Goal: Use online tool/utility: Use online tool/utility

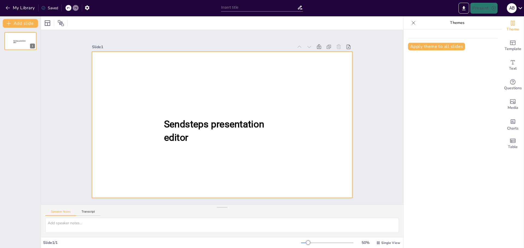
type input "Basiskennis van Hogedruk Hefkussens voor Brandweer Aspiranten"
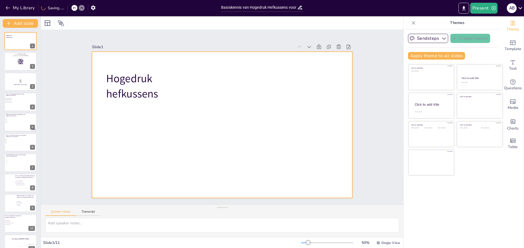
checkbox input "true"
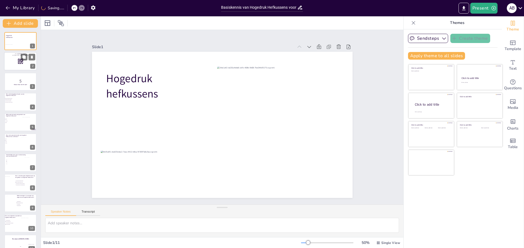
checkbox input "true"
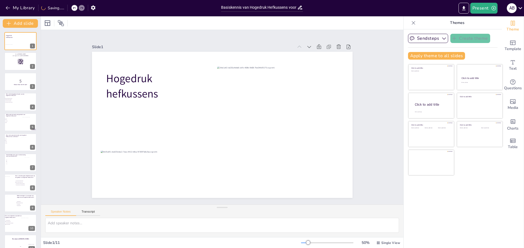
checkbox input "true"
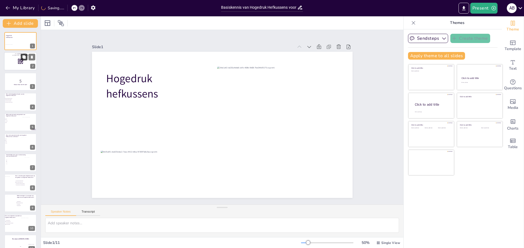
checkbox input "true"
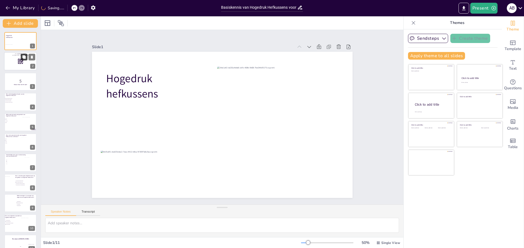
checkbox input "true"
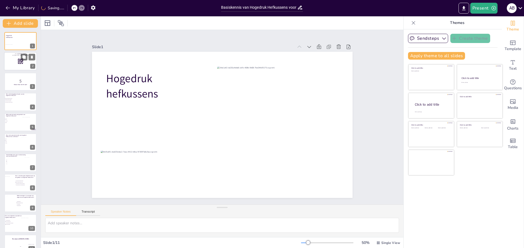
checkbox input "true"
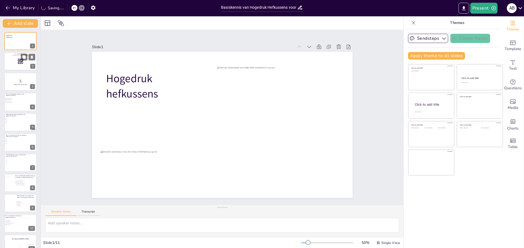
checkbox input "true"
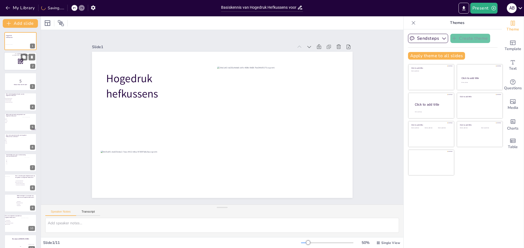
checkbox input "true"
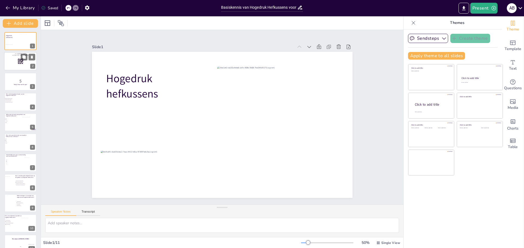
click at [19, 56] on div at bounding box center [20, 61] width 33 height 19
checkbox input "true"
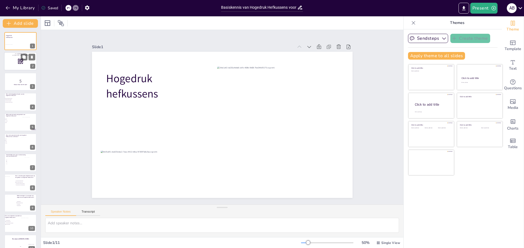
checkbox input "true"
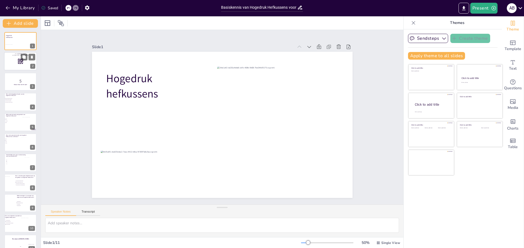
checkbox input "true"
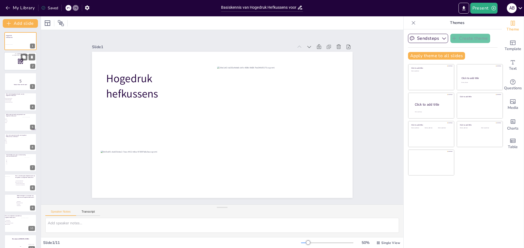
checkbox input "true"
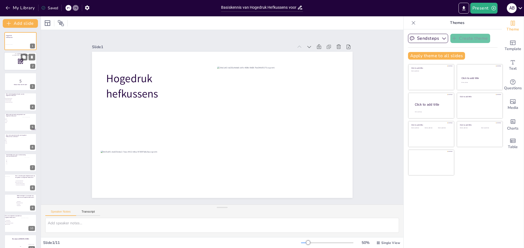
checkbox input "true"
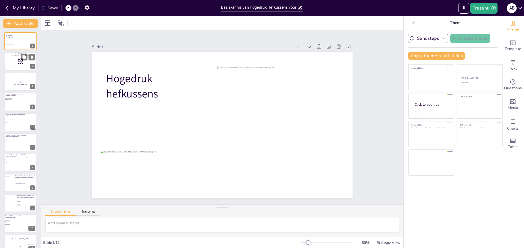
checkbox input "true"
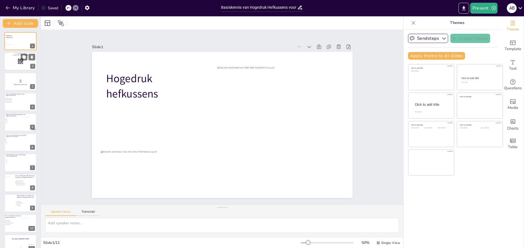
checkbox input "true"
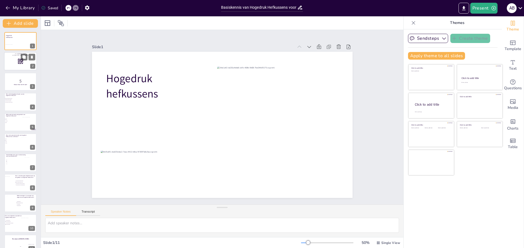
checkbox input "true"
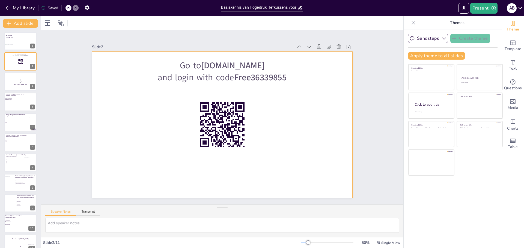
checkbox input "true"
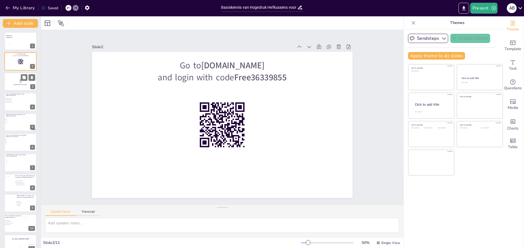
checkbox input "true"
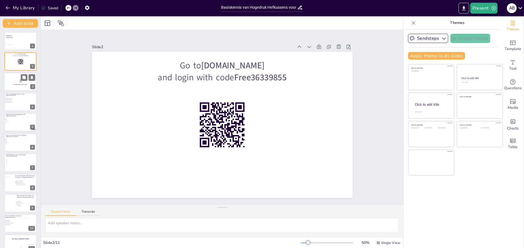
checkbox input "true"
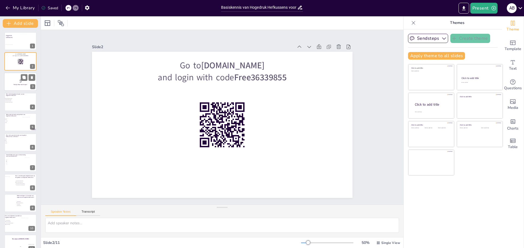
click at [16, 79] on p "5" at bounding box center [20, 81] width 29 height 6
checkbox input "true"
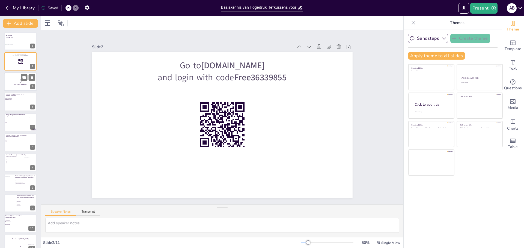
checkbox input "true"
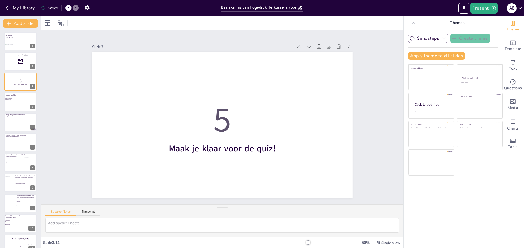
checkbox input "true"
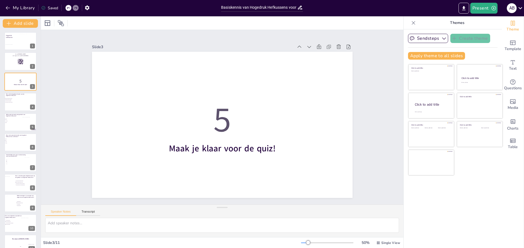
checkbox input "true"
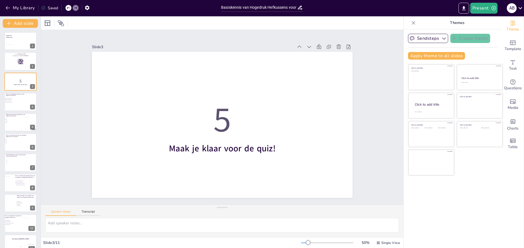
checkbox input "true"
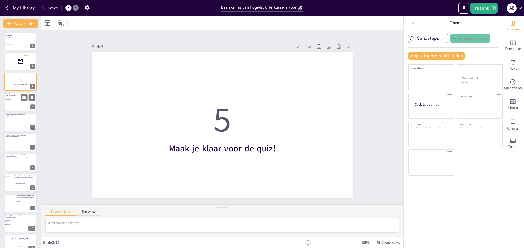
checkbox input "true"
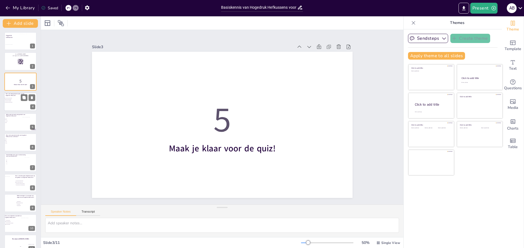
checkbox input "true"
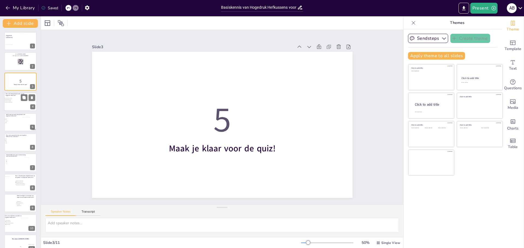
click at [16, 101] on span "Het tillen van voertuigen" at bounding box center [12, 101] width 15 height 1
checkbox input "true"
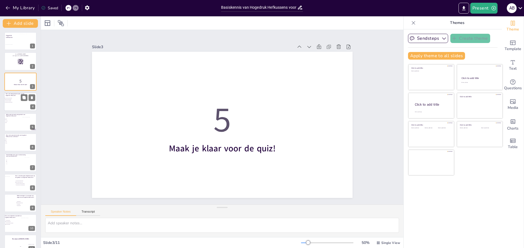
checkbox input "true"
type textarea "De belangrijkste functie van een hogedruk hefkussen is het tillen van voertuige…"
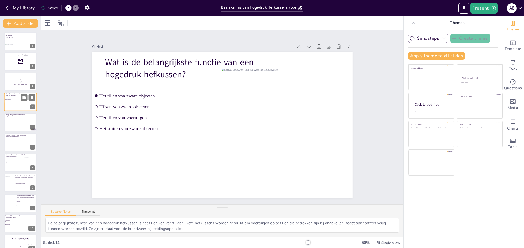
checkbox input "true"
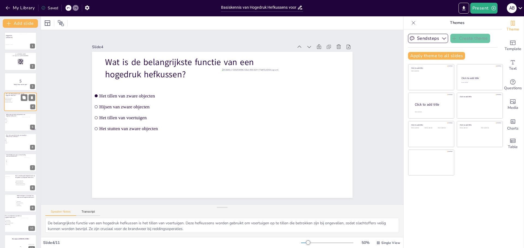
checkbox input "true"
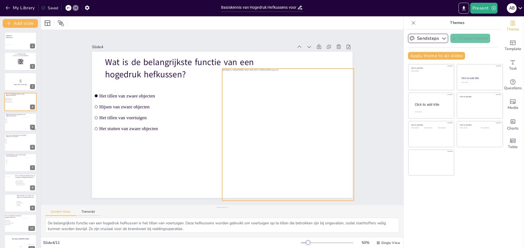
checkbox input "true"
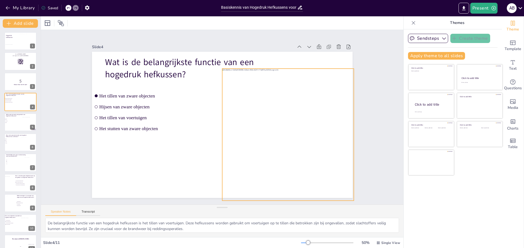
checkbox input "true"
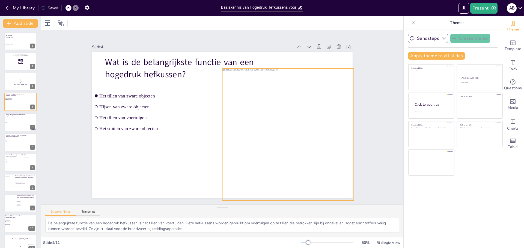
checkbox input "true"
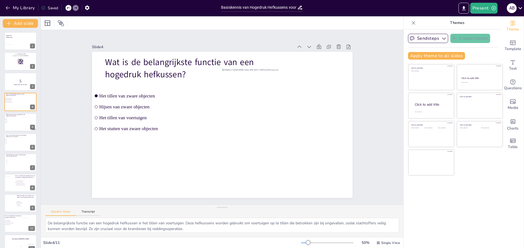
checkbox input "true"
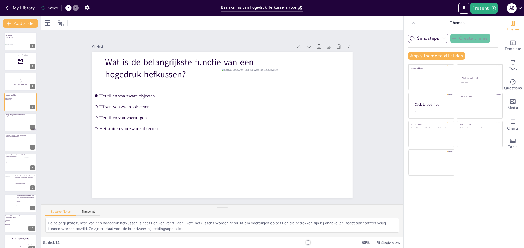
checkbox input "true"
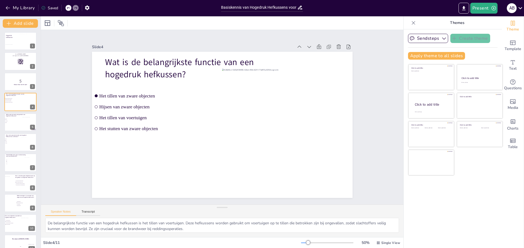
checkbox input "true"
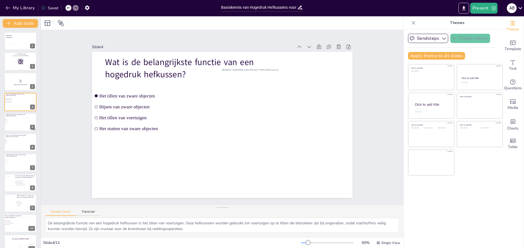
checkbox input "true"
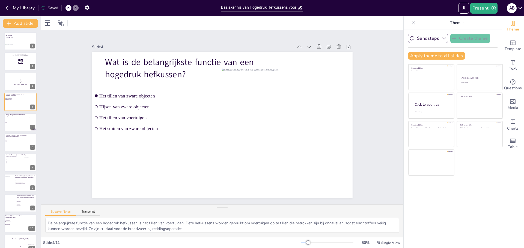
checkbox input "true"
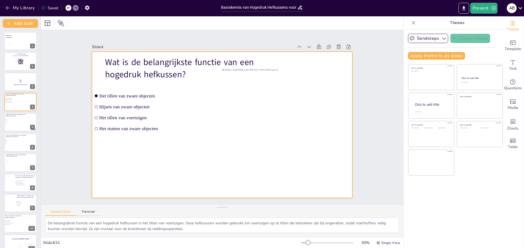
checkbox input "true"
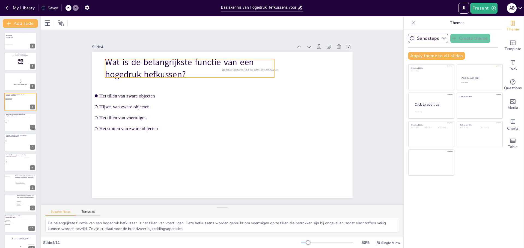
checkbox input "true"
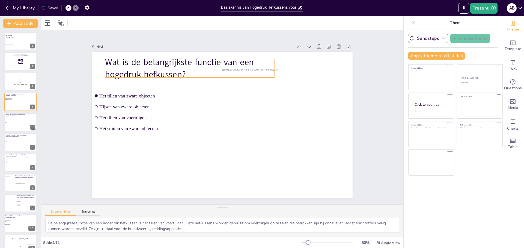
checkbox input "true"
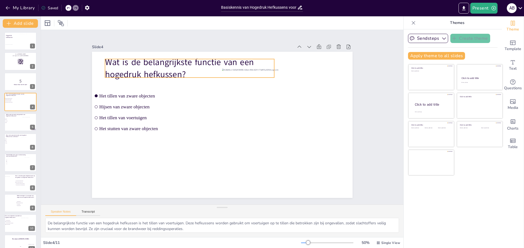
checkbox input "true"
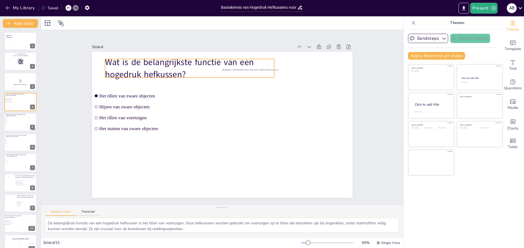
checkbox input "true"
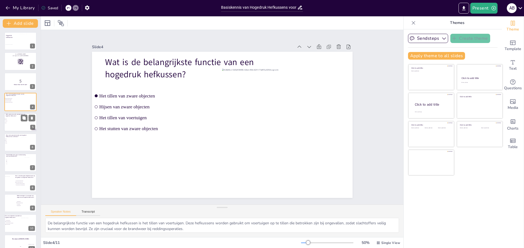
click at [11, 119] on span "Rubber" at bounding box center [12, 119] width 15 height 1
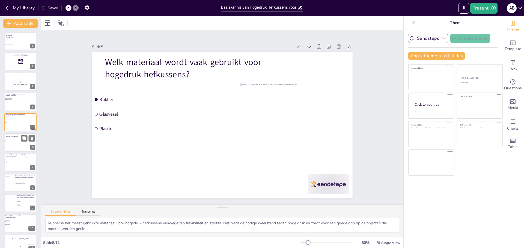
click at [16, 142] on span "10 bar" at bounding box center [12, 142] width 15 height 1
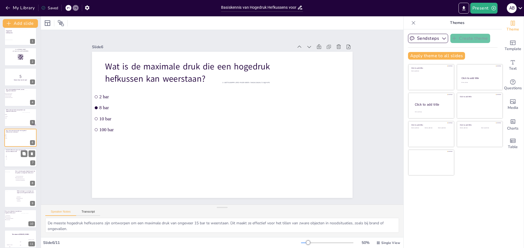
click at [16, 149] on div "Hoeveel hefkussens zijn er meestal nodig voor een effectieve lift? 1 2 3 4" at bounding box center [20, 149] width 33 height 0
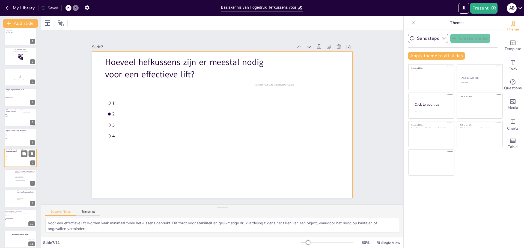
scroll to position [9, 0]
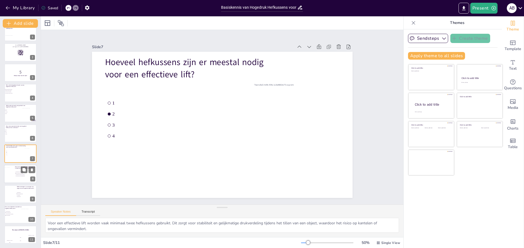
click at [18, 171] on div at bounding box center [20, 174] width 33 height 19
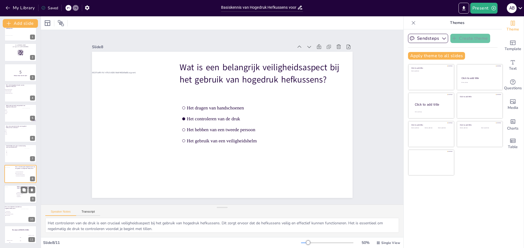
click at [13, 188] on div at bounding box center [11, 194] width 22 height 15
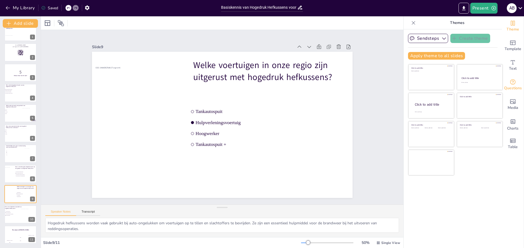
click at [511, 85] on span "Questions" at bounding box center [513, 88] width 18 height 6
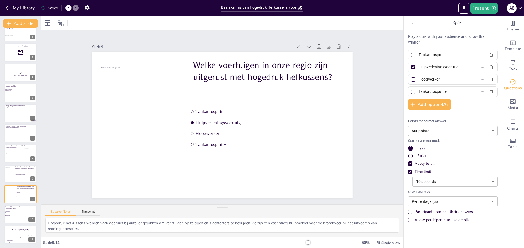
drag, startPoint x: 454, startPoint y: 69, endPoint x: 406, endPoint y: 68, distance: 48.3
click at [410, 68] on label "Hulpverleningsvoertuig" at bounding box center [444, 67] width 68 height 8
click at [418, 68] on input "Hulpverleningsvoertuig" at bounding box center [443, 67] width 51 height 8
click at [445, 90] on input "Tankautospuit +" at bounding box center [443, 92] width 51 height 8
drag, startPoint x: 447, startPoint y: 90, endPoint x: 413, endPoint y: 91, distance: 34.6
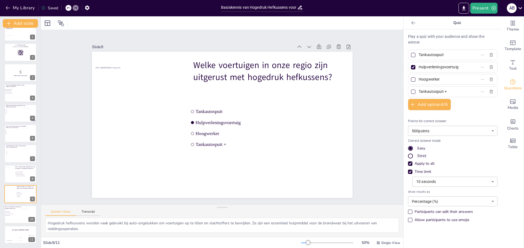
click at [416, 91] on span "Tankautospuit +" at bounding box center [441, 92] width 51 height 8
click at [418, 91] on input "Tankautospuit +" at bounding box center [443, 92] width 51 height 8
click at [14, 211] on span "Ze zijn goedkoop" at bounding box center [13, 211] width 15 height 1
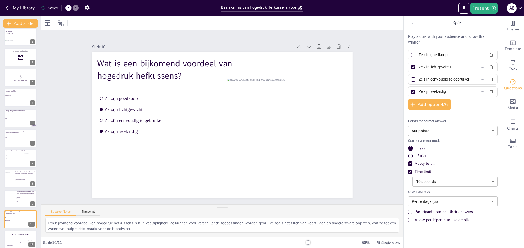
scroll to position [0, 0]
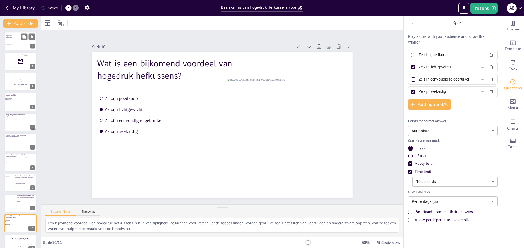
click at [21, 43] on div at bounding box center [28, 41] width 16 height 15
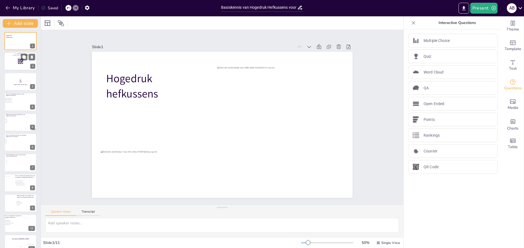
click at [16, 59] on div at bounding box center [20, 61] width 33 height 19
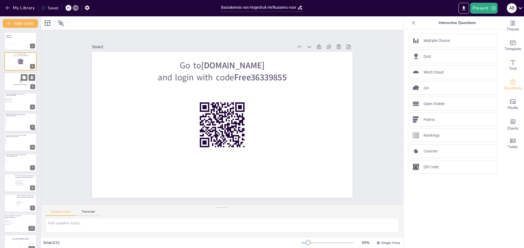
click at [18, 81] on p "5" at bounding box center [20, 81] width 29 height 6
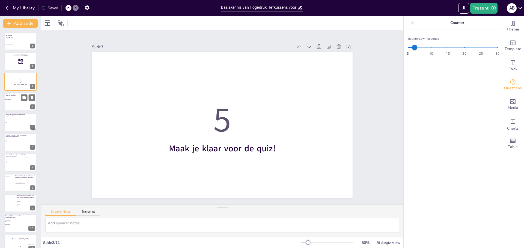
click at [20, 106] on div at bounding box center [20, 102] width 33 height 19
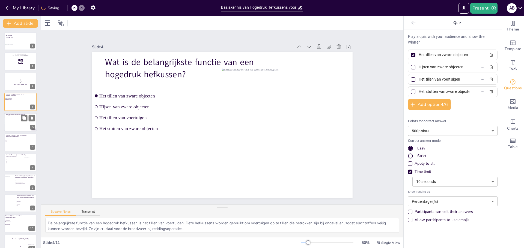
click at [21, 122] on div at bounding box center [20, 122] width 33 height 19
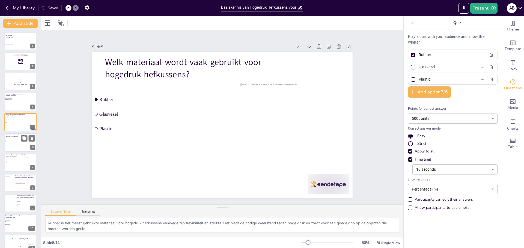
click at [15, 148] on div at bounding box center [20, 142] width 33 height 19
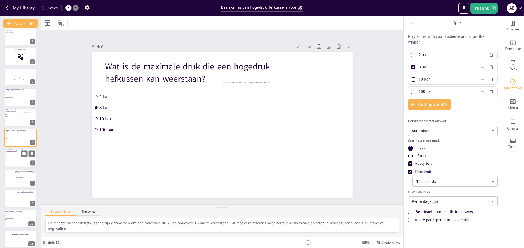
click at [13, 158] on span "3" at bounding box center [14, 158] width 15 height 1
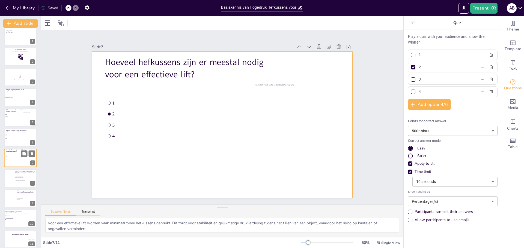
scroll to position [9, 0]
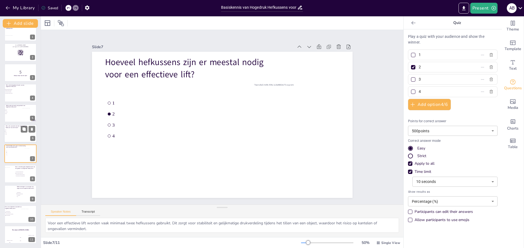
click at [20, 124] on div "Wat is de maximale druk die een hogedruk hefkussen kan weerstaan? 2 bar 8 bar 1…" at bounding box center [20, 124] width 33 height 0
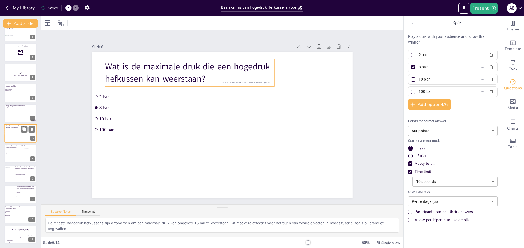
scroll to position [5, 0]
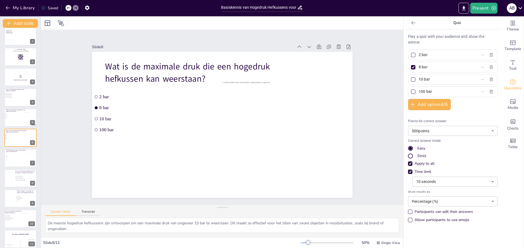
click at [411, 55] on div at bounding box center [413, 55] width 4 height 4
click at [418, 55] on input "2 bar" at bounding box center [443, 55] width 51 height 8
drag, startPoint x: 410, startPoint y: 54, endPoint x: 409, endPoint y: 60, distance: 5.7
click at [411, 53] on div at bounding box center [413, 55] width 4 height 4
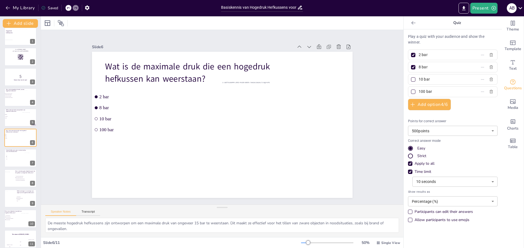
click at [418, 53] on input "2 bar" at bounding box center [443, 55] width 51 height 8
click at [418, 91] on input "100 bar" at bounding box center [443, 92] width 51 height 8
drag, startPoint x: 418, startPoint y: 81, endPoint x: 430, endPoint y: 82, distance: 11.5
click at [419, 81] on input "10 bar" at bounding box center [443, 80] width 51 height 8
click at [14, 156] on span "1" at bounding box center [14, 155] width 15 height 1
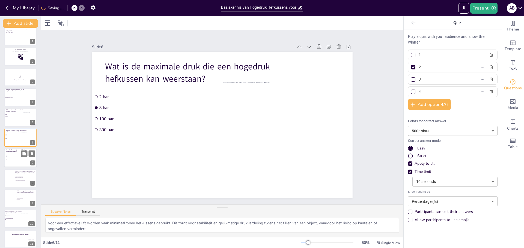
scroll to position [9, 0]
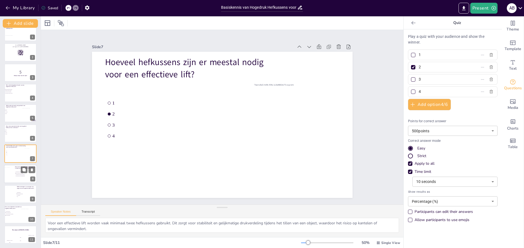
click at [19, 172] on li "Het dragen van handschoenen" at bounding box center [23, 172] width 16 height 1
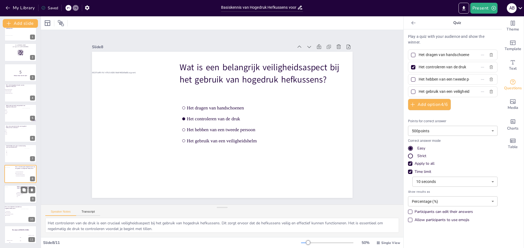
click at [14, 201] on div at bounding box center [11, 194] width 22 height 15
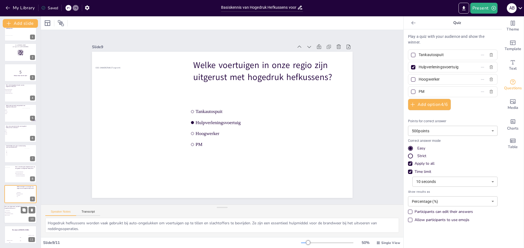
click at [13, 211] on li "Ze zijn goedkoop" at bounding box center [13, 211] width 16 height 1
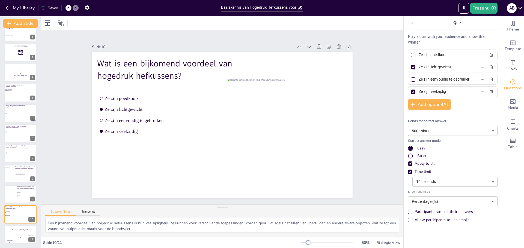
click at [411, 93] on div at bounding box center [413, 92] width 4 height 4
click at [418, 93] on input "Ze zijn veelzijdig" at bounding box center [443, 92] width 51 height 8
click at [411, 92] on div at bounding box center [413, 92] width 4 height 4
click at [418, 92] on input "Ze zijn veelzijdig" at bounding box center [443, 92] width 51 height 8
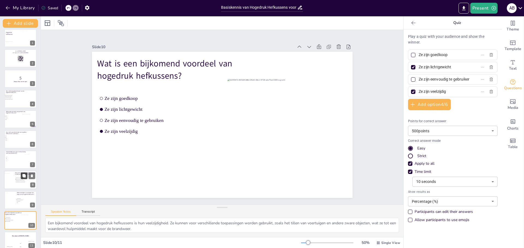
scroll to position [0, 0]
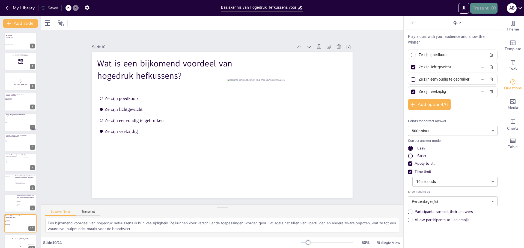
click at [482, 8] on button "Present" at bounding box center [483, 8] width 27 height 11
click at [485, 21] on li "Preview presentation" at bounding box center [492, 20] width 43 height 9
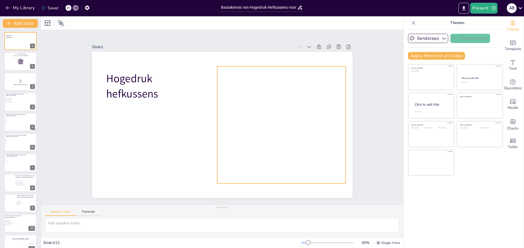
checkbox input "true"
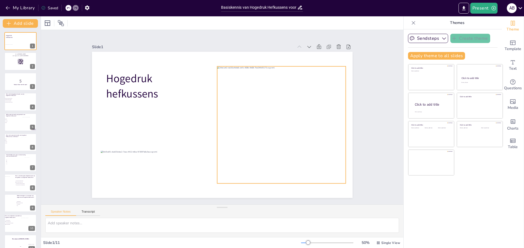
checkbox input "true"
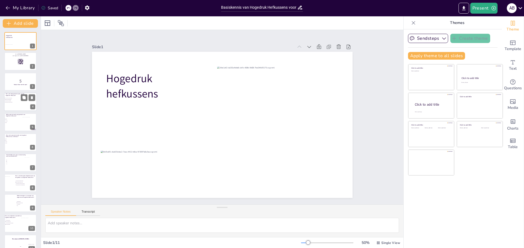
checkbox input "true"
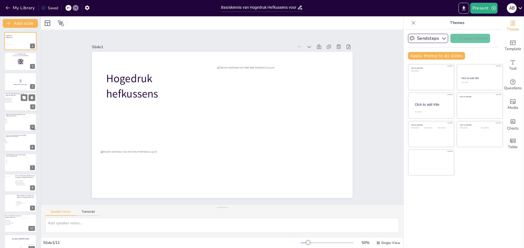
checkbox input "true"
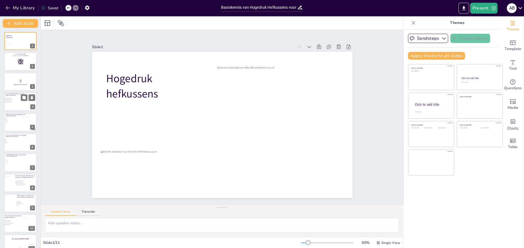
checkbox input "true"
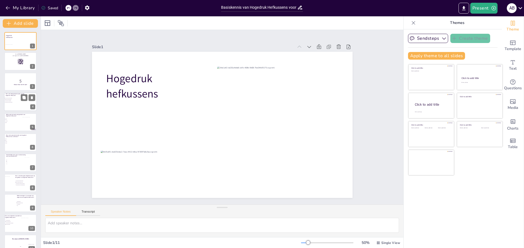
checkbox input "true"
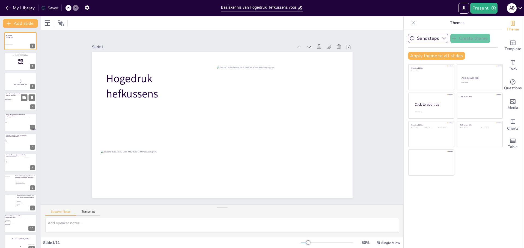
checkbox input "true"
click at [11, 98] on span "Het tillen van zware objecten" at bounding box center [12, 98] width 15 height 1
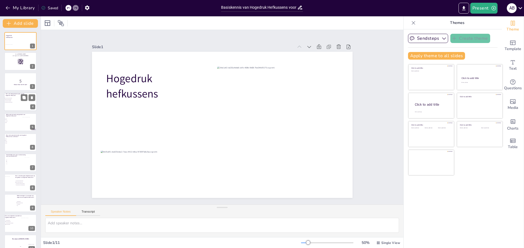
checkbox input "true"
type textarea "De belangrijkste functie van een hogedruk hefkussen is het tillen van voertuige…"
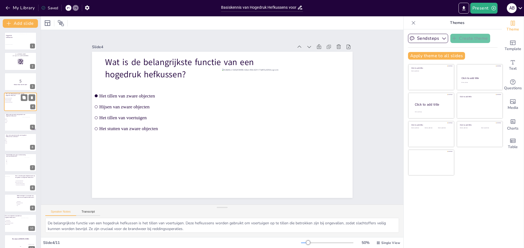
checkbox input "true"
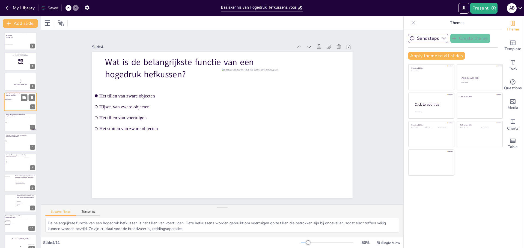
checkbox input "true"
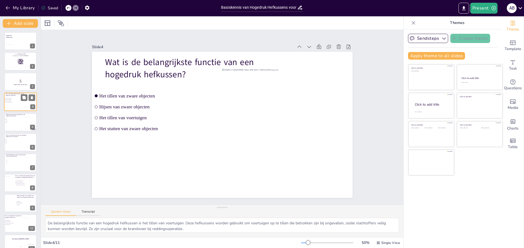
checkbox input "true"
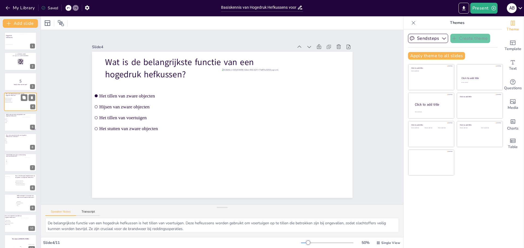
checkbox input "true"
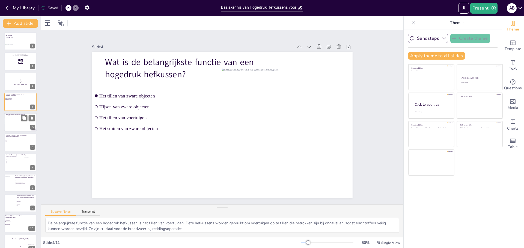
checkbox input "true"
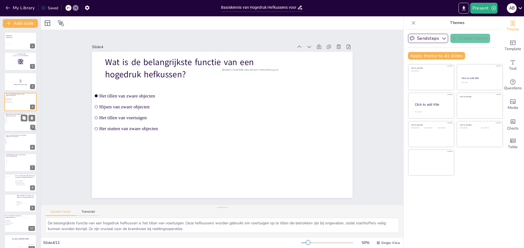
checkbox input "true"
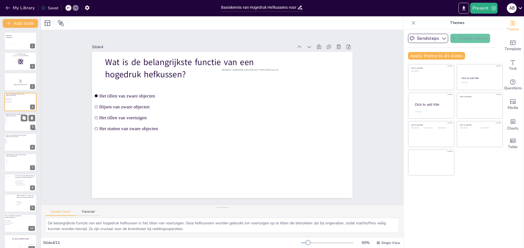
checkbox input "true"
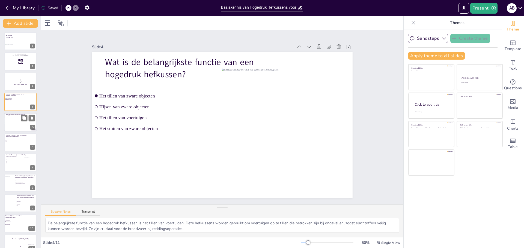
checkbox input "true"
click at [13, 121] on span "Glasvezel" at bounding box center [12, 121] width 15 height 1
checkbox input "true"
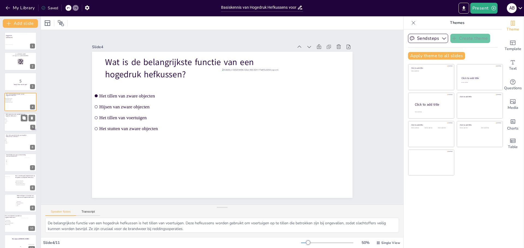
checkbox input "true"
type textarea "Rubber is het meest gebruikte materiaal voor hogedruk hefkussens vanwege zijn f…"
checkbox input "true"
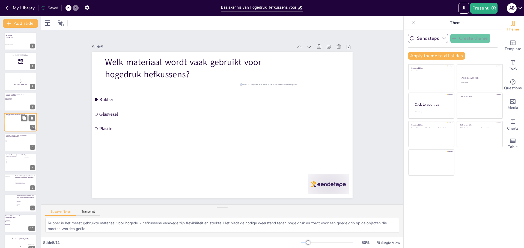
checkbox input "true"
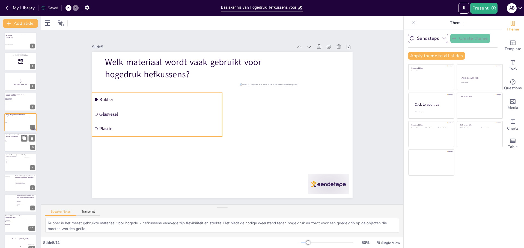
checkbox input "true"
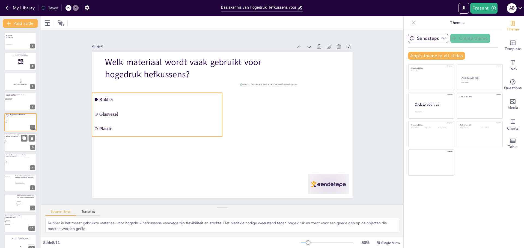
checkbox input "true"
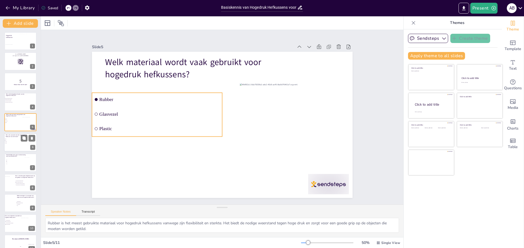
checkbox input "true"
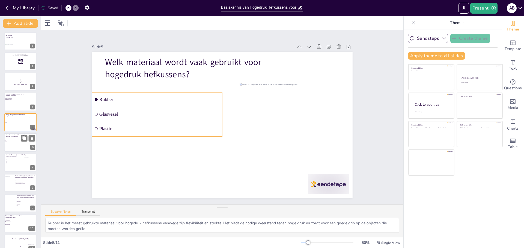
checkbox input "true"
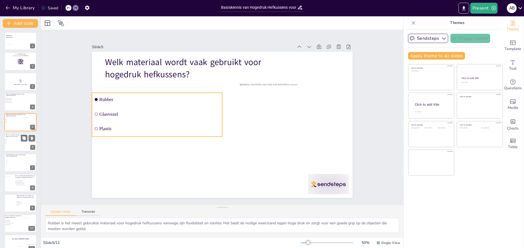
checkbox input "true"
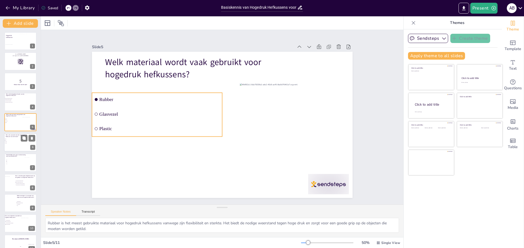
checkbox input "true"
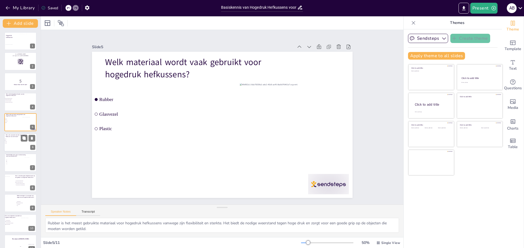
checkbox input "true"
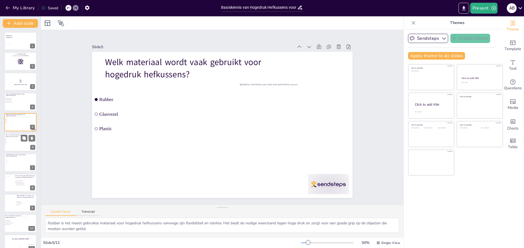
click at [20, 144] on ul "2 bar 8 bar 100 bar 300 bar" at bounding box center [12, 141] width 16 height 5
checkbox input "true"
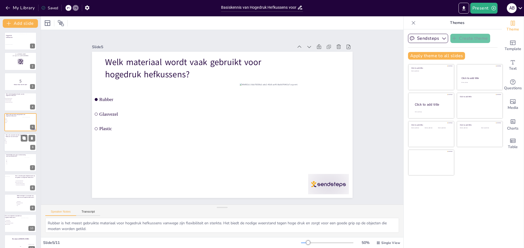
type textarea "De meeste hogedruk hefkussens zijn ontworpen om een maximale druk van ongeveer …"
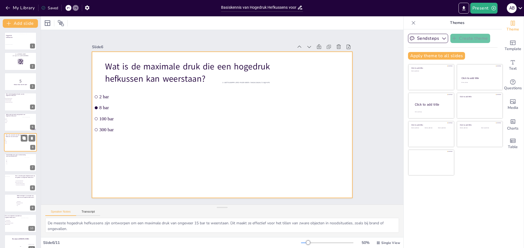
scroll to position [5, 0]
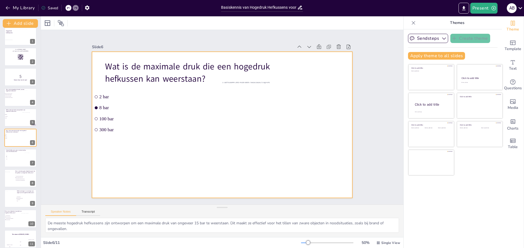
checkbox input "true"
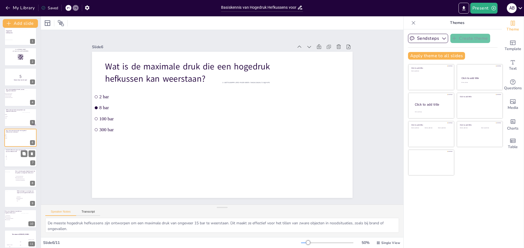
checkbox input "true"
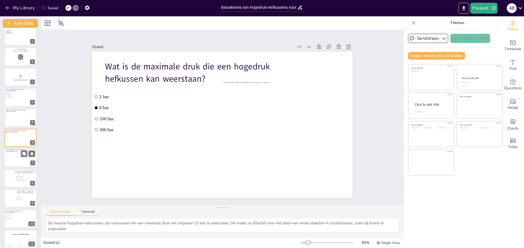
checkbox input "true"
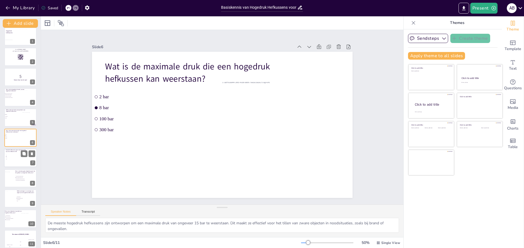
checkbox input "true"
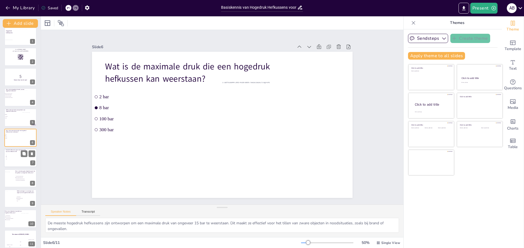
checkbox input "true"
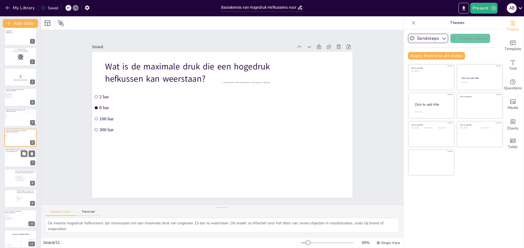
checkbox input "true"
click at [19, 151] on p "Hoeveel hefkussens zijn er meestal nodig voor een effectieve lift?" at bounding box center [16, 151] width 21 height 3
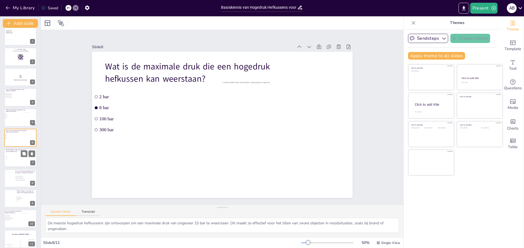
checkbox input "true"
type textarea "Voor een effectieve lift worden vaak minimaal twee hefkussens gebruikt. Dit zor…"
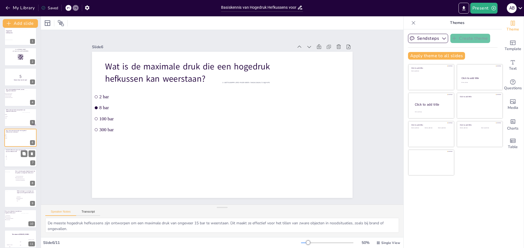
checkbox input "true"
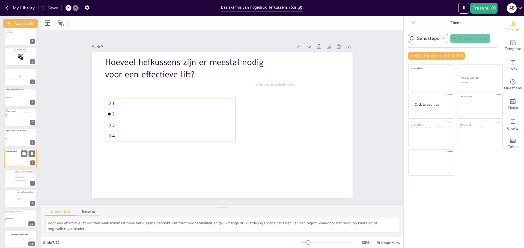
scroll to position [9, 0]
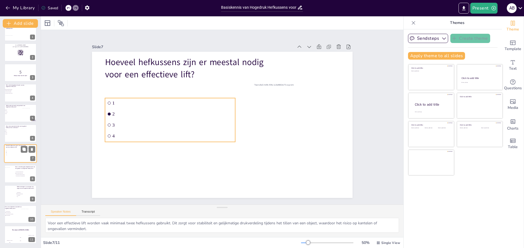
click at [19, 151] on span "1" at bounding box center [14, 151] width 15 height 1
checkbox input "true"
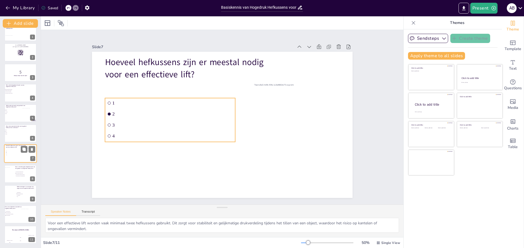
checkbox input "true"
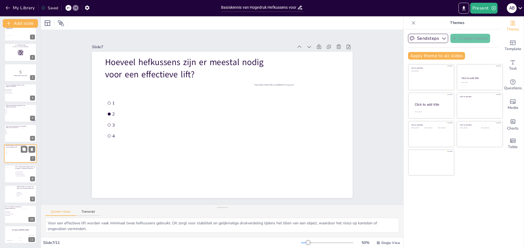
checkbox input "true"
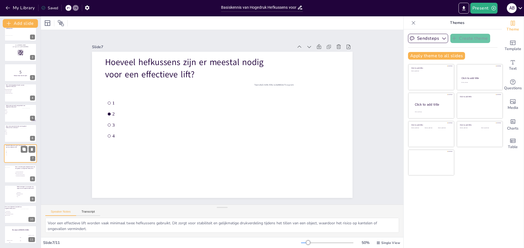
checkbox input "true"
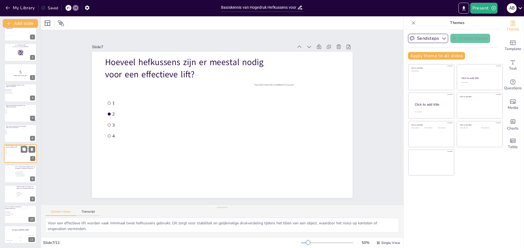
checkbox input "true"
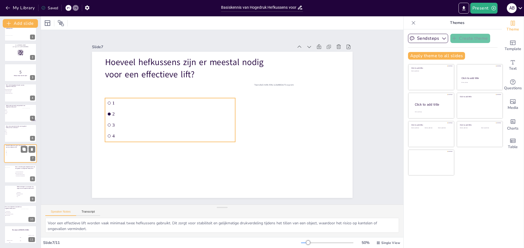
checkbox input "true"
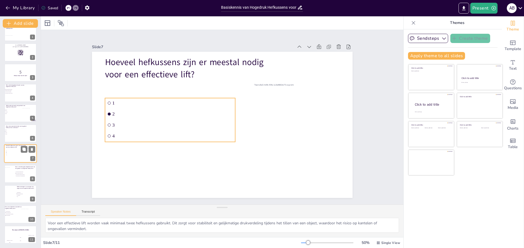
checkbox input "true"
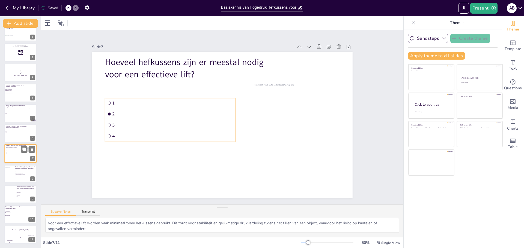
checkbox input "true"
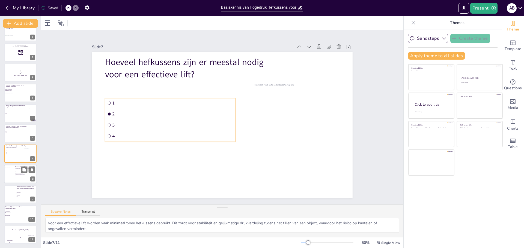
checkbox input "true"
click at [20, 179] on div at bounding box center [20, 174] width 33 height 19
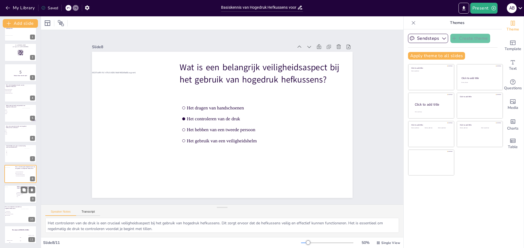
click at [14, 201] on div at bounding box center [11, 194] width 22 height 15
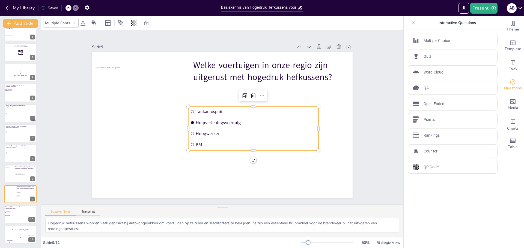
click at [264, 125] on li "Hulpverleningsvoertuig" at bounding box center [253, 123] width 130 height 10
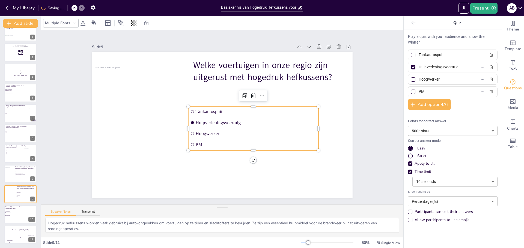
click at [489, 92] on icon "button" at bounding box center [490, 92] width 3 height 4
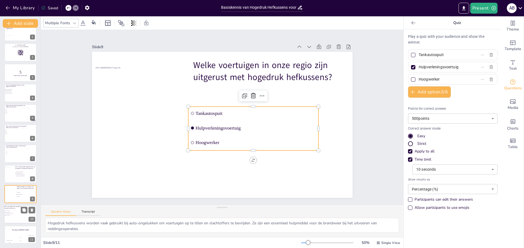
click at [17, 218] on div at bounding box center [20, 215] width 33 height 19
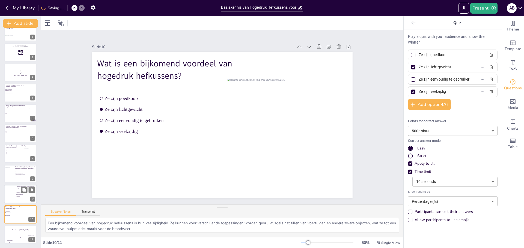
click at [21, 195] on span "Hulpverleningsvoertuig" at bounding box center [24, 194] width 15 height 1
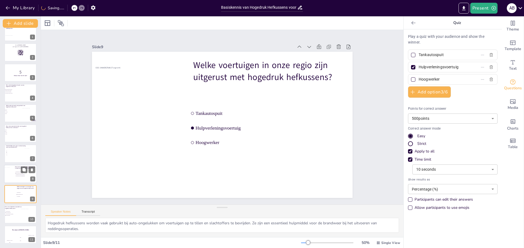
click at [17, 171] on div at bounding box center [20, 174] width 33 height 19
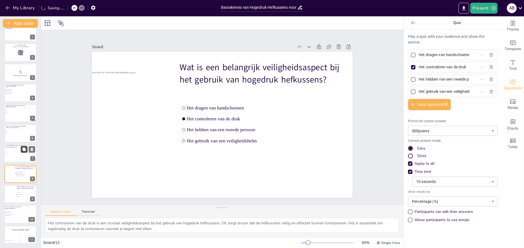
click at [21, 153] on button at bounding box center [24, 149] width 7 height 7
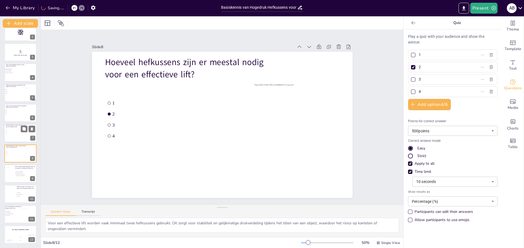
click at [23, 125] on p "Hoeveel hefkussens zijn er meestal nodig voor een effectieve lift?" at bounding box center [16, 126] width 21 height 3
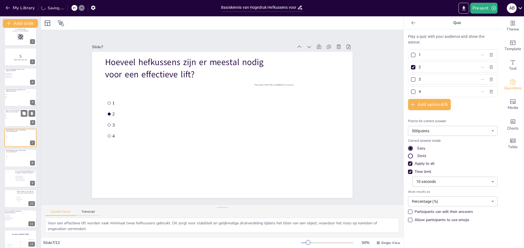
click at [19, 118] on span "300 bar" at bounding box center [12, 118] width 15 height 1
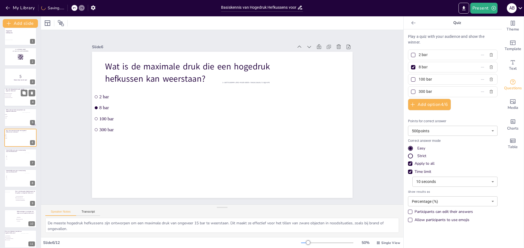
click at [19, 100] on div at bounding box center [20, 97] width 33 height 19
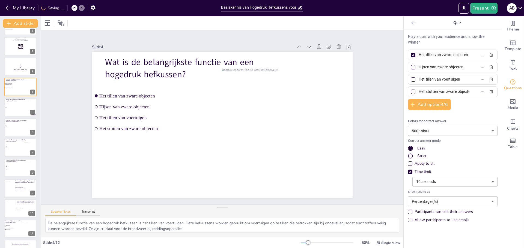
scroll to position [29, 0]
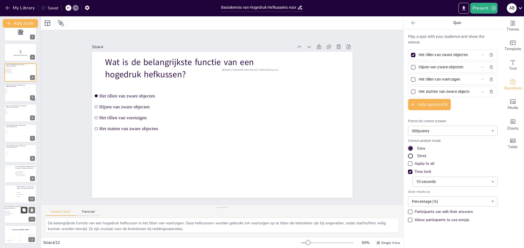
click at [24, 211] on icon at bounding box center [23, 210] width 3 height 3
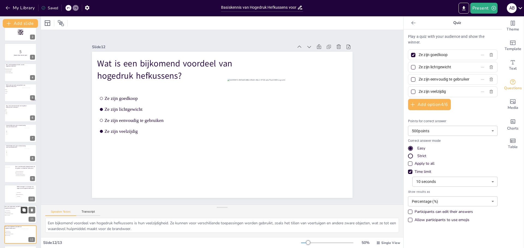
scroll to position [50, 0]
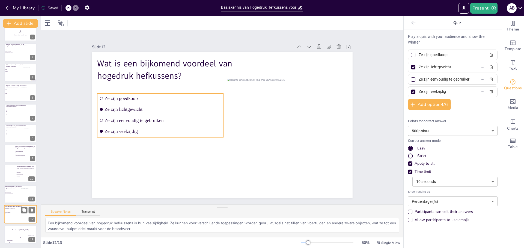
click at [14, 215] on span "Ze zijn veelzijdig" at bounding box center [13, 215] width 15 height 1
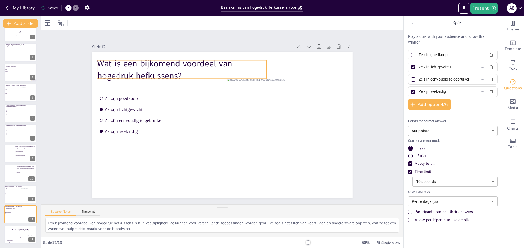
drag, startPoint x: 121, startPoint y: 67, endPoint x: 129, endPoint y: 68, distance: 7.9
click at [121, 67] on p "Wat is een bijkomend voordeel van hogedruk hefkussens?" at bounding box center [181, 70] width 169 height 24
click at [178, 73] on p "Wat is een bijkomend voordeel van hogedruk hefkussens?" at bounding box center [181, 70] width 169 height 24
click at [177, 72] on p "Wat is een bijkomend voordeel van hogedruk hefkussens?" at bounding box center [179, 70] width 169 height 24
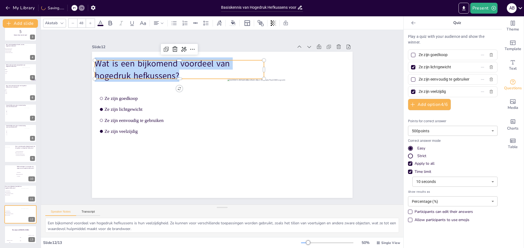
drag, startPoint x: 177, startPoint y: 73, endPoint x: 101, endPoint y: 61, distance: 76.5
click at [82, 56] on div "Slide 1 Hogedruk hefkussens Slide 2 Go to [DOMAIN_NAME] and login with code Fre…" at bounding box center [222, 118] width 291 height 162
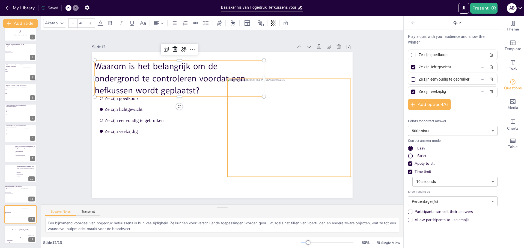
click at [249, 108] on div at bounding box center [288, 128] width 123 height 98
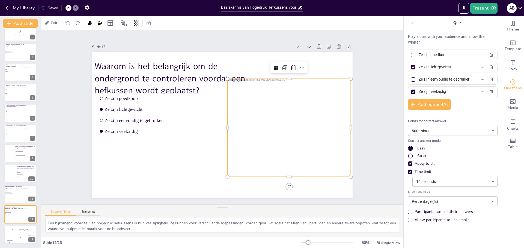
click at [257, 134] on div at bounding box center [288, 128] width 123 height 98
click at [291, 65] on icon at bounding box center [293, 67] width 5 height 5
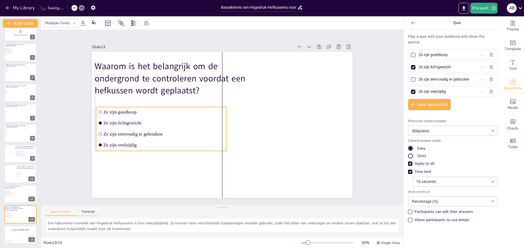
drag, startPoint x: 122, startPoint y: 106, endPoint x: 121, endPoint y: 119, distance: 13.7
click at [121, 121] on span "Ze zijn lichtgewicht" at bounding box center [163, 123] width 121 height 5
drag, startPoint x: 132, startPoint y: 110, endPoint x: 135, endPoint y: 110, distance: 3.1
click at [133, 110] on span "Ze zijn goedkoop" at bounding box center [163, 111] width 121 height 5
click at [134, 111] on span "Ze zijn goedkoop" at bounding box center [162, 112] width 121 height 5
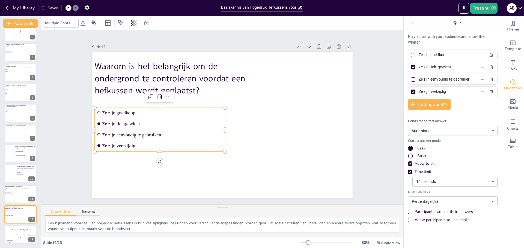
click at [126, 112] on span "Ze zijn goedkoop" at bounding box center [162, 112] width 121 height 5
drag, startPoint x: 2, startPoint y: 72, endPoint x: 402, endPoint y: 68, distance: 399.6
click at [403, 68] on div "Play a quiz with your audience and show the winner. Ze zijn goedkoop Ze zijn li…" at bounding box center [452, 138] width 98 height 219
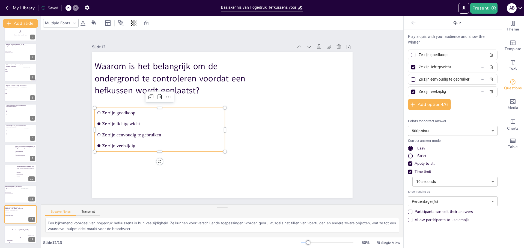
click at [449, 56] on input "Ze zijn goedkoop" at bounding box center [443, 55] width 51 height 8
drag, startPoint x: 450, startPoint y: 56, endPoint x: 417, endPoint y: 56, distance: 33.0
click at [418, 56] on input "Ze zijn goedkoop" at bounding box center [443, 55] width 51 height 8
click at [174, 134] on span "Ze zijn eenvoudig te gebruiken" at bounding box center [162, 134] width 121 height 5
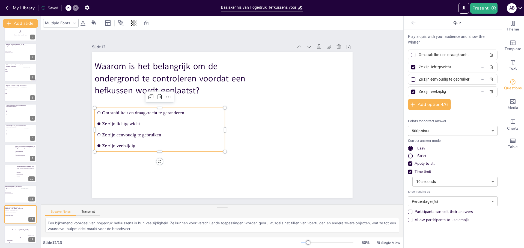
click at [411, 67] on div at bounding box center [413, 67] width 4 height 4
click at [418, 67] on input "Ze zijn lichtgewicht" at bounding box center [443, 67] width 51 height 8
click at [465, 65] on label "Ze zijn lichtgewicht" at bounding box center [444, 67] width 68 height 8
click at [465, 65] on input "Ze zijn lichtgewicht" at bounding box center [443, 67] width 51 height 8
drag, startPoint x: 449, startPoint y: 67, endPoint x: 393, endPoint y: 67, distance: 55.6
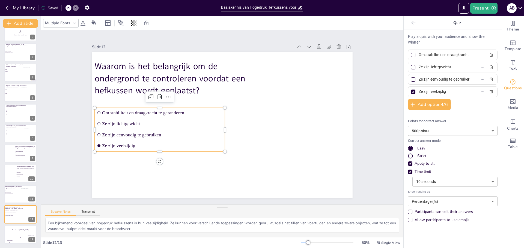
click at [393, 67] on div "Document fonts Akatab Recently used Mulish Akatab Popular fonts Lato Montserrat…" at bounding box center [262, 132] width 524 height 232
click at [424, 80] on input "Ze zijn eenvoudig te gebruiken" at bounding box center [443, 80] width 51 height 8
click at [460, 78] on label "Ze zijn eenvoudig te gebruiken" at bounding box center [444, 80] width 68 height 8
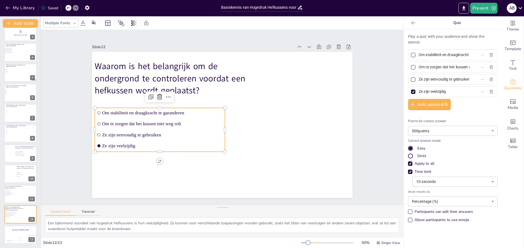
click at [460, 78] on input "Ze zijn eenvoudig te gebruiken" at bounding box center [443, 80] width 51 height 8
drag, startPoint x: 415, startPoint y: 79, endPoint x: 484, endPoint y: 79, distance: 69.3
click at [484, 79] on div "Ze zijn eenvoudig te gebruiken" at bounding box center [452, 79] width 89 height 11
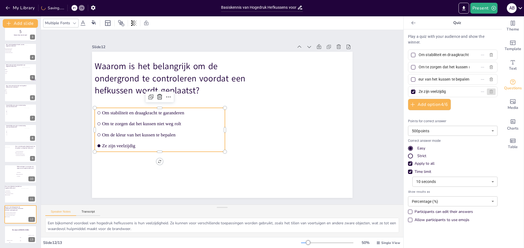
click at [489, 91] on button "button" at bounding box center [491, 92] width 9 height 7
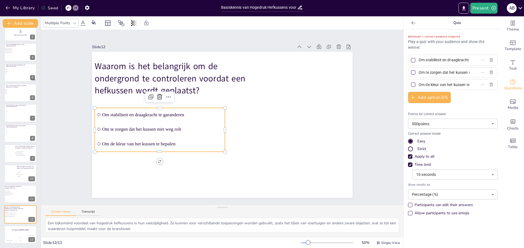
click at [410, 59] on div at bounding box center [413, 60] width 7 height 7
click at [418, 59] on input "Om stabiliteit en draagkracht te garanderen" at bounding box center [443, 60] width 51 height 8
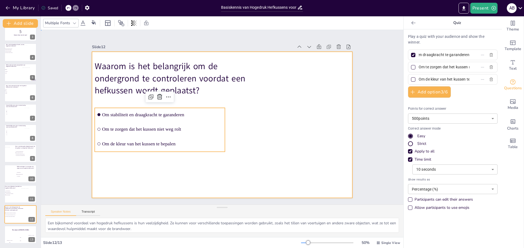
click at [289, 150] on div at bounding box center [222, 125] width 260 height 146
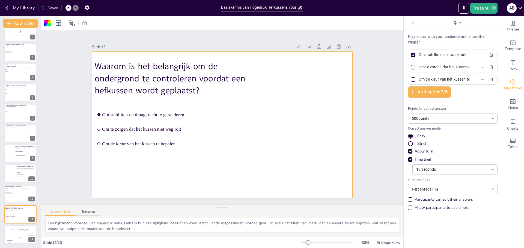
click at [237, 121] on div at bounding box center [222, 125] width 260 height 146
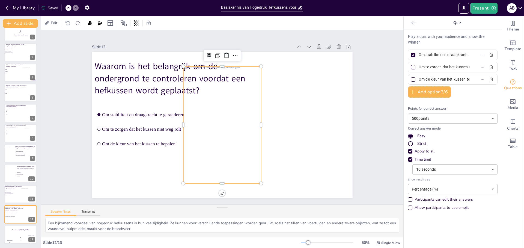
click at [254, 127] on div at bounding box center [222, 125] width 78 height 117
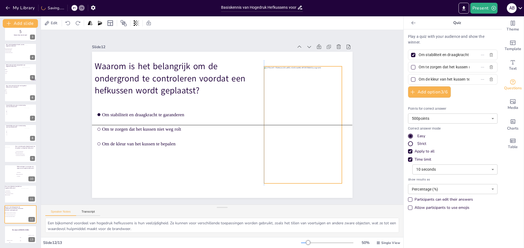
drag, startPoint x: 220, startPoint y: 122, endPoint x: 299, endPoint y: 124, distance: 79.1
click at [299, 124] on div at bounding box center [303, 125] width 78 height 117
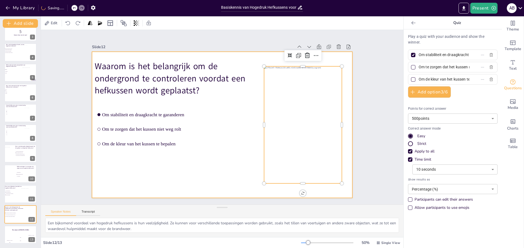
click at [173, 150] on div at bounding box center [222, 125] width 260 height 146
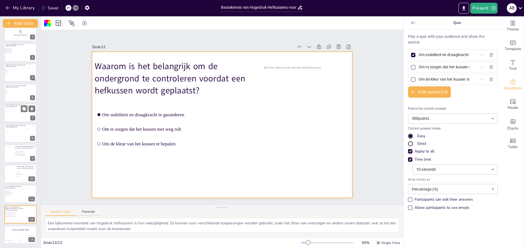
click at [16, 110] on span "1" at bounding box center [14, 110] width 15 height 1
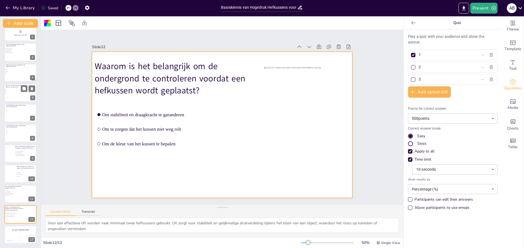
scroll to position [25, 0]
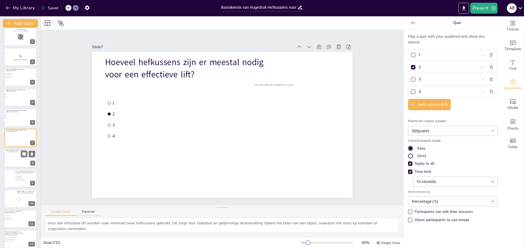
click at [17, 161] on div at bounding box center [20, 158] width 33 height 19
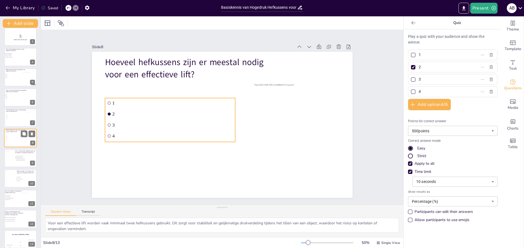
click at [17, 138] on span "3" at bounding box center [14, 138] width 15 height 1
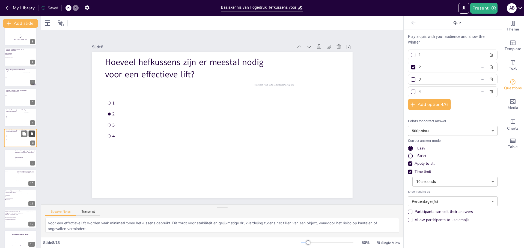
click at [31, 134] on icon at bounding box center [32, 134] width 4 height 4
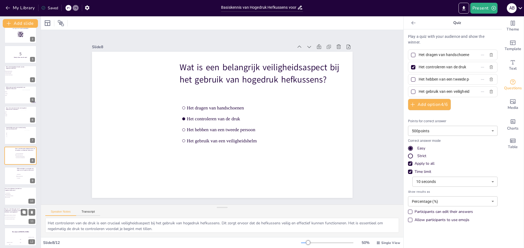
scroll to position [29, 0]
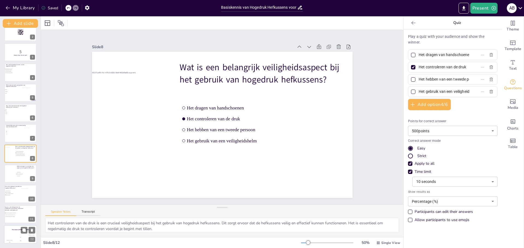
click at [19, 234] on div "The winner is [PERSON_NAME]" at bounding box center [20, 230] width 33 height 9
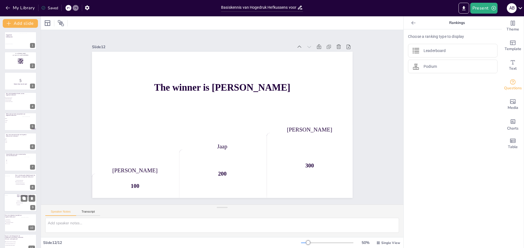
scroll to position [0, 0]
click at [12, 48] on div at bounding box center [20, 41] width 33 height 19
